Goal: Use online tool/utility: Use online tool/utility

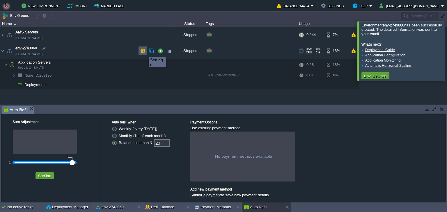
click at [142, 51] on button "button" at bounding box center [142, 50] width 5 height 5
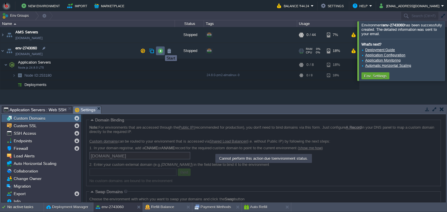
click at [161, 50] on button "button" at bounding box center [160, 50] width 5 height 5
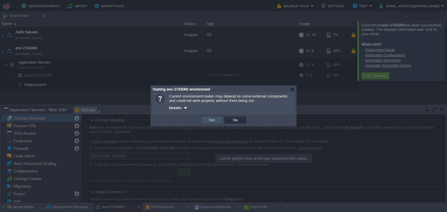
click at [207, 119] on button "Yes" at bounding box center [212, 120] width 10 height 5
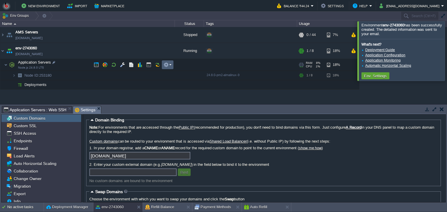
click at [172, 65] on td at bounding box center [168, 65] width 12 height 9
click at [149, 68] on td at bounding box center [148, 65] width 9 height 9
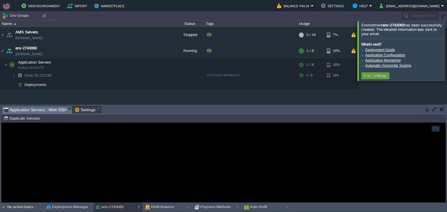
click at [63, 131] on div at bounding box center [223, 163] width 444 height 80
click at [147, 64] on button "button" at bounding box center [148, 64] width 5 height 5
click at [97, 132] on div at bounding box center [223, 163] width 444 height 80
click at [442, 110] on button "button" at bounding box center [442, 109] width 4 height 5
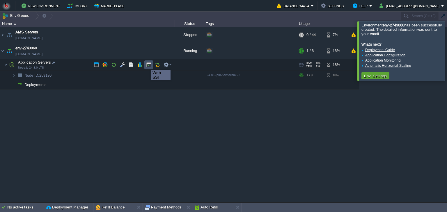
click at [147, 65] on button "button" at bounding box center [148, 64] width 5 height 5
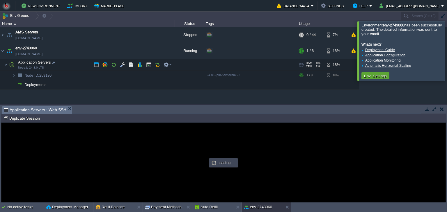
type input "#000000"
